Goal: Task Accomplishment & Management: Manage account settings

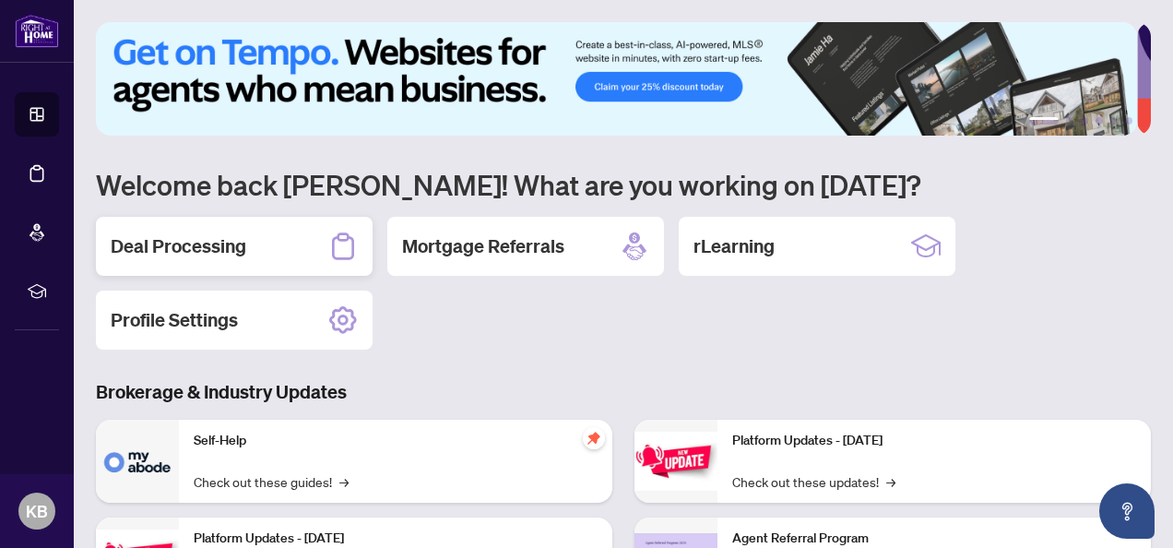
click at [151, 238] on h2 "Deal Processing" at bounding box center [179, 246] width 136 height 26
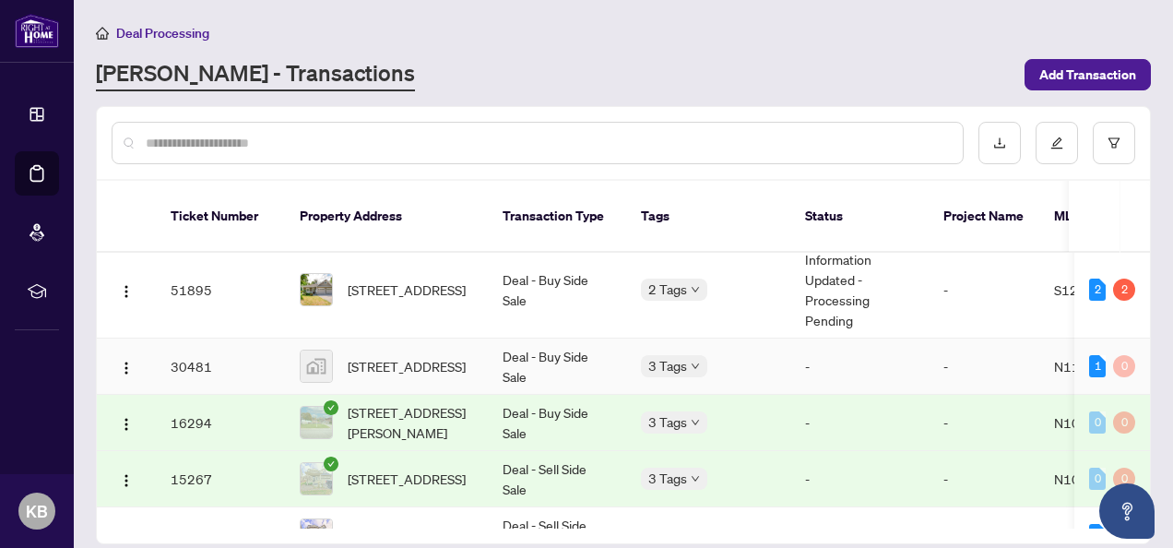
scroll to position [92, 0]
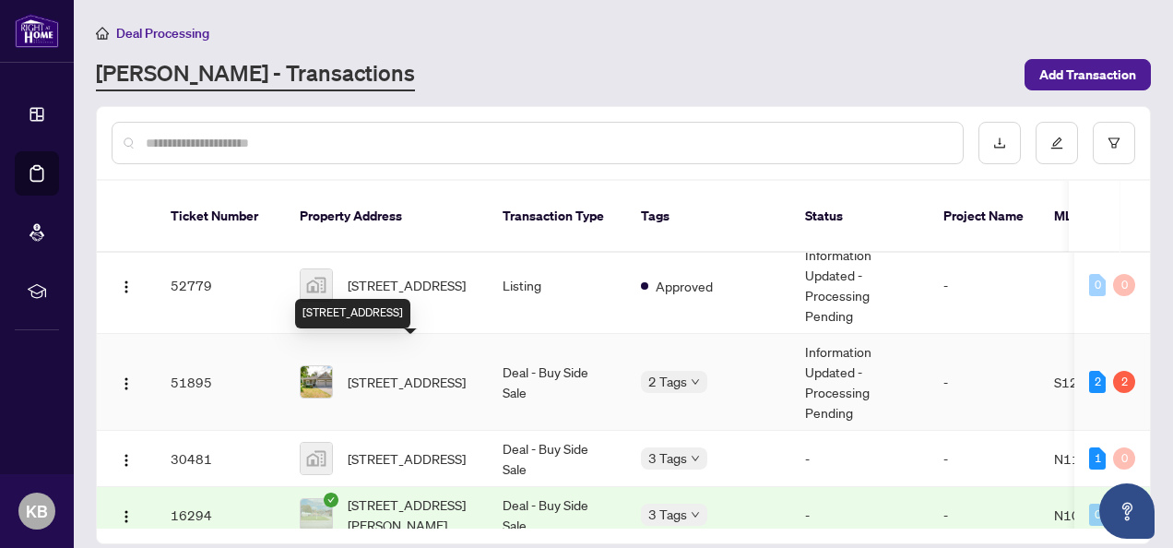
click at [388, 372] on span "[STREET_ADDRESS]" at bounding box center [407, 382] width 118 height 20
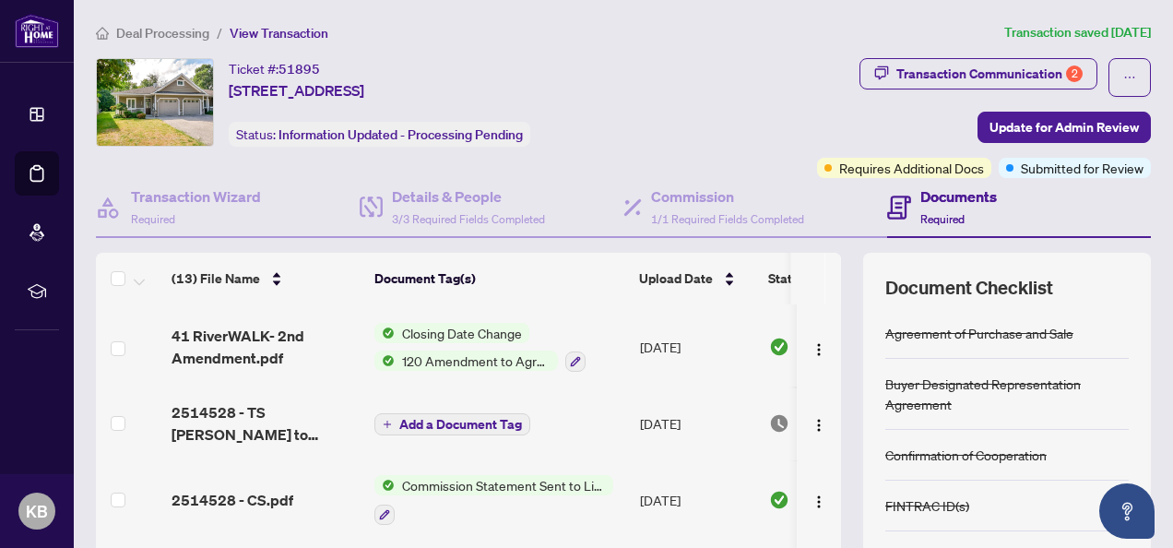
scroll to position [184, 0]
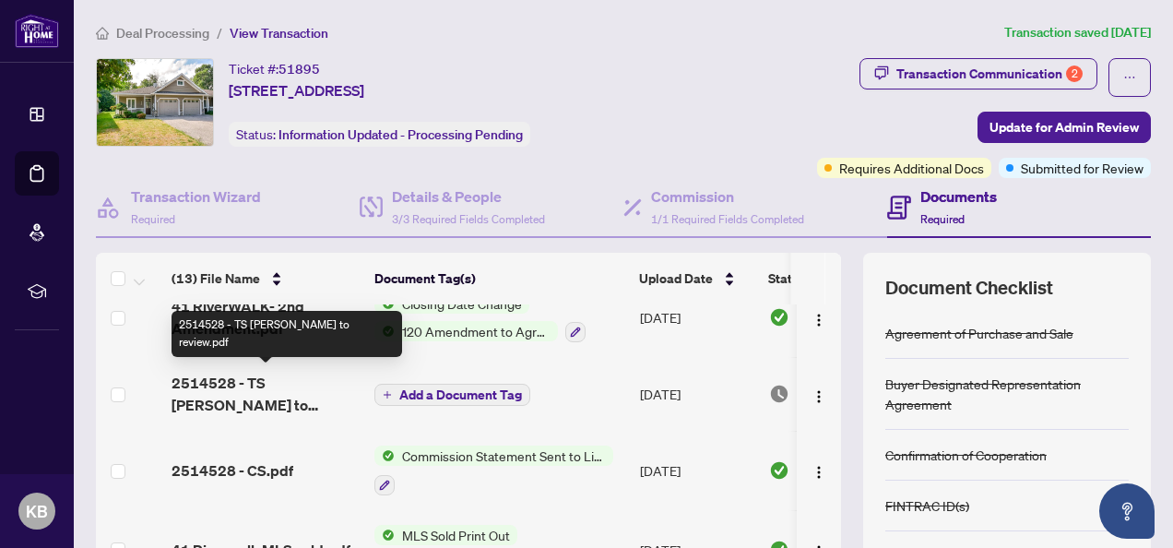
click at [251, 377] on span "2514528 - TS [PERSON_NAME] to review.pdf" at bounding box center [265, 394] width 188 height 44
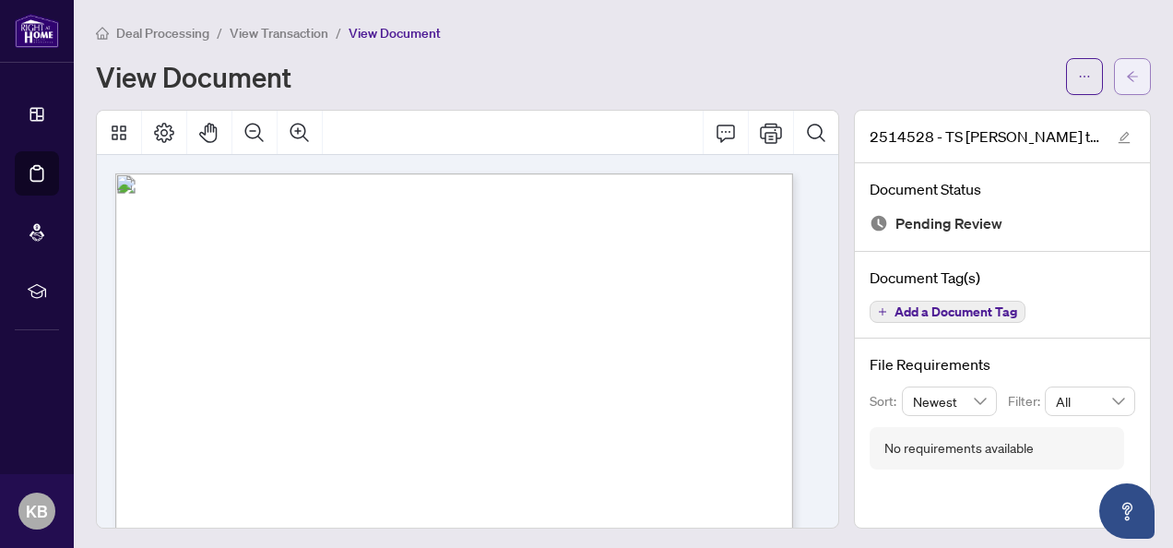
click at [1126, 78] on icon "arrow-left" at bounding box center [1132, 76] width 13 height 13
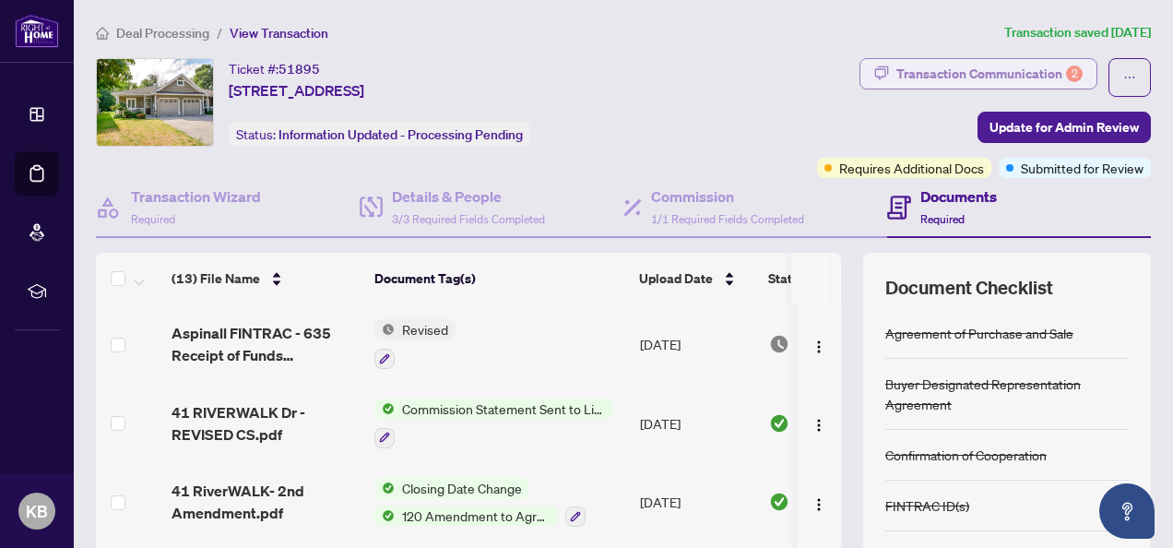
click at [945, 65] on div "Transaction Communication 2" at bounding box center [989, 74] width 186 height 30
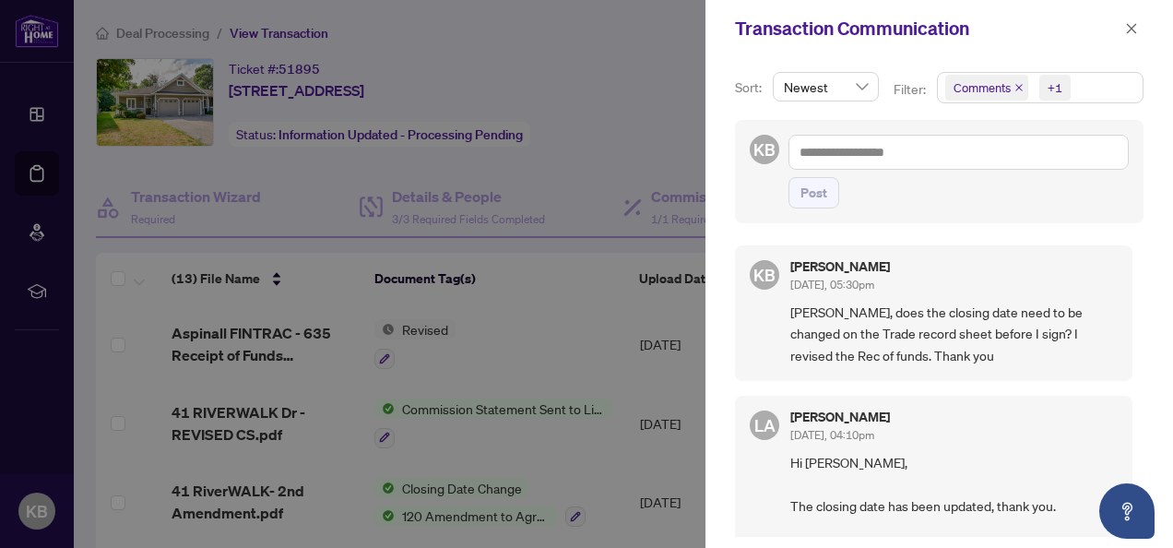
click at [904, 360] on span "[PERSON_NAME], does the closing date need to be changed on the Trade record she…" at bounding box center [953, 333] width 327 height 65
click at [1138, 30] on icon "close" at bounding box center [1131, 28] width 13 height 13
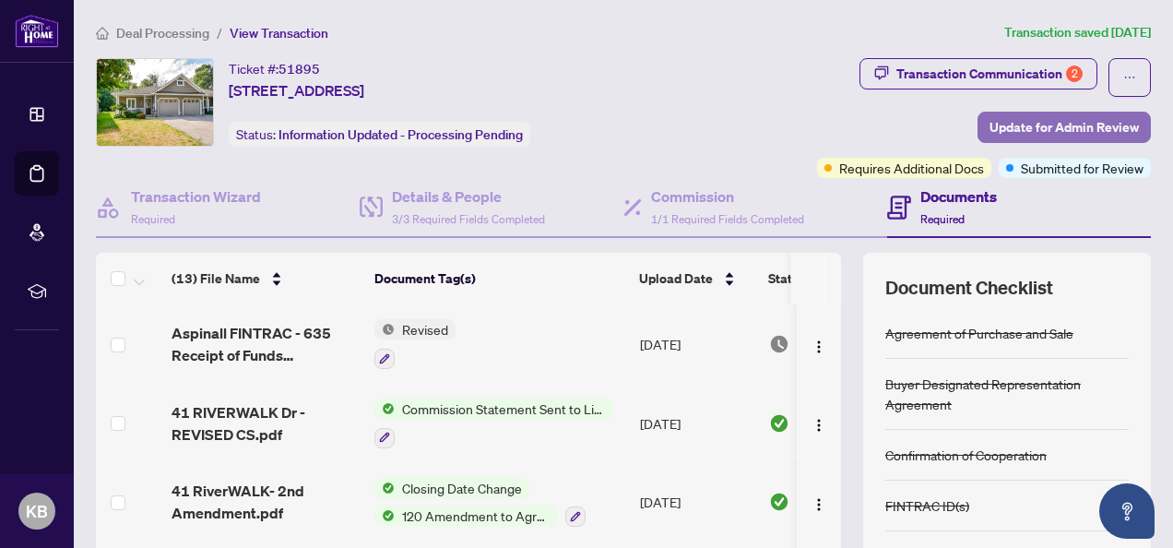
click at [1024, 124] on span "Update for Admin Review" at bounding box center [1063, 127] width 149 height 30
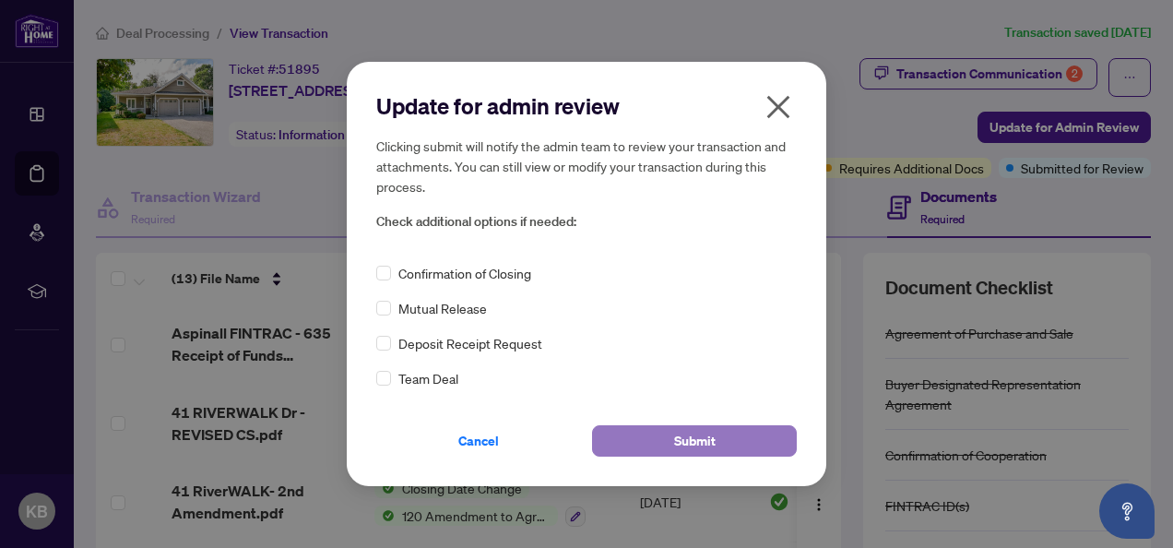
click at [691, 435] on span "Submit" at bounding box center [694, 441] width 41 height 30
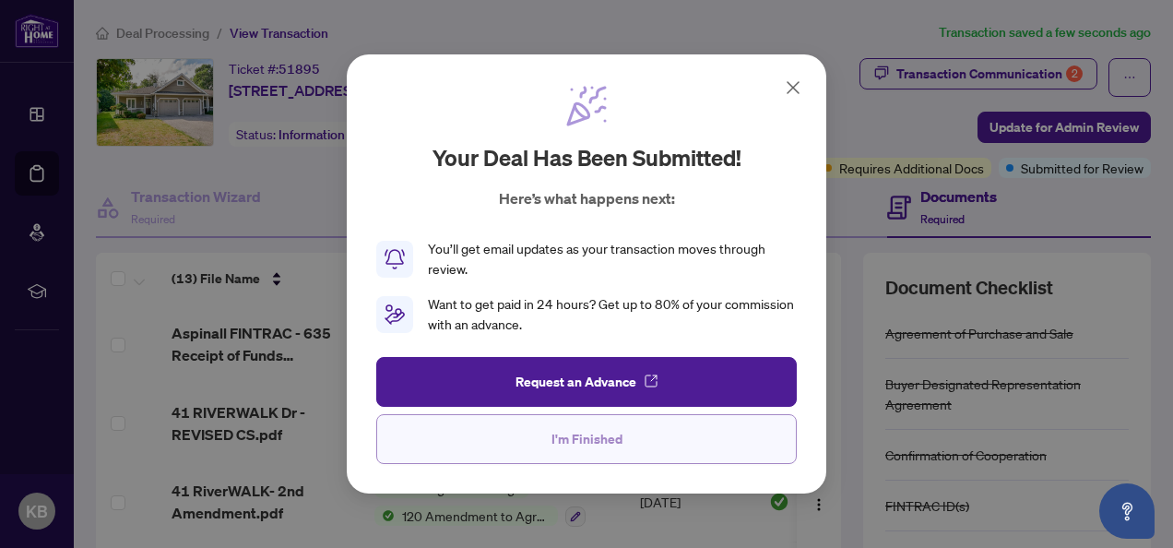
click at [597, 433] on span "I'm Finished" at bounding box center [586, 439] width 71 height 30
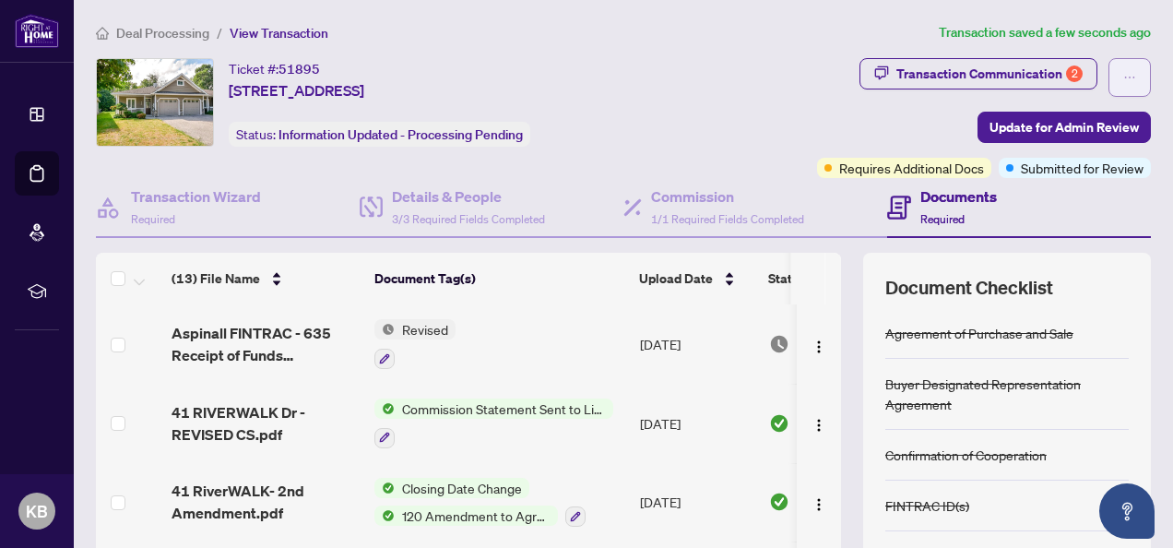
click at [1123, 76] on icon "ellipsis" at bounding box center [1129, 77] width 13 height 13
click at [852, 113] on div "Transaction Communication 2 Update for Admin Review Requires Additional Docs Su…" at bounding box center [915, 118] width 474 height 120
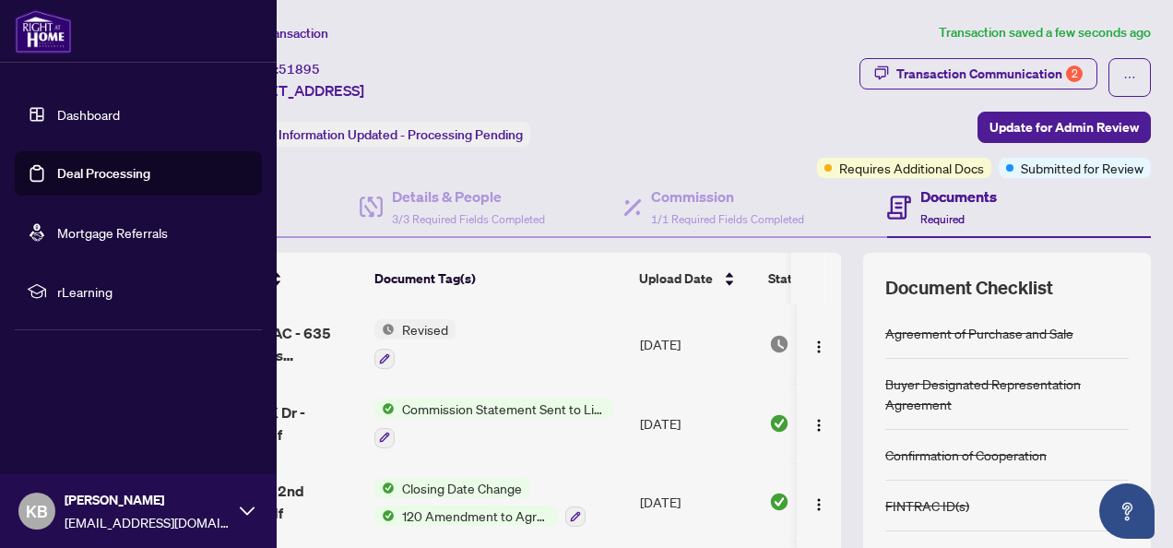
click at [244, 506] on icon at bounding box center [247, 510] width 15 height 15
click at [43, 397] on icon "button" at bounding box center [37, 401] width 15 height 13
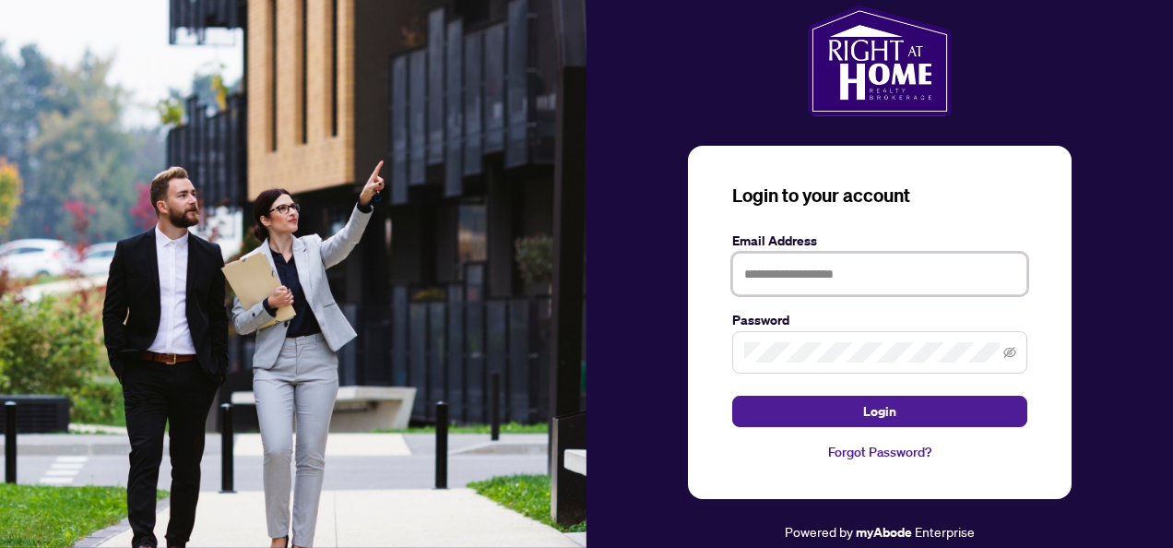
type input "**********"
